Goal: Navigation & Orientation: Go to known website

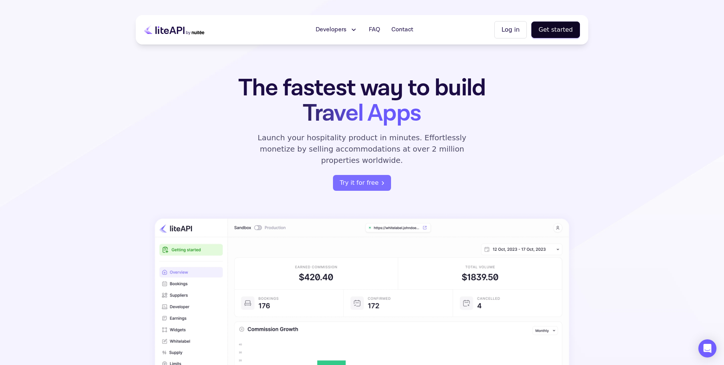
click at [515, 31] on button "Log in" at bounding box center [510, 29] width 32 height 17
